Goal: Transaction & Acquisition: Subscribe to service/newsletter

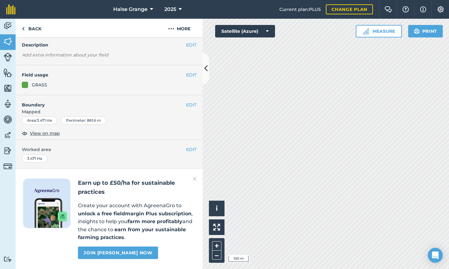
scroll to position [31, 0]
click at [124, 251] on link "Join [PERSON_NAME] now" at bounding box center [118, 252] width 80 height 12
